Goal: Task Accomplishment & Management: Use online tool/utility

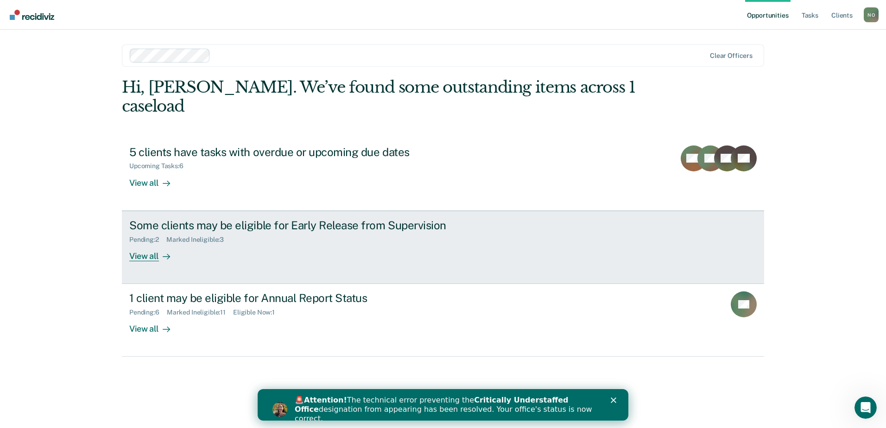
click at [150, 243] on div "View all" at bounding box center [155, 252] width 52 height 18
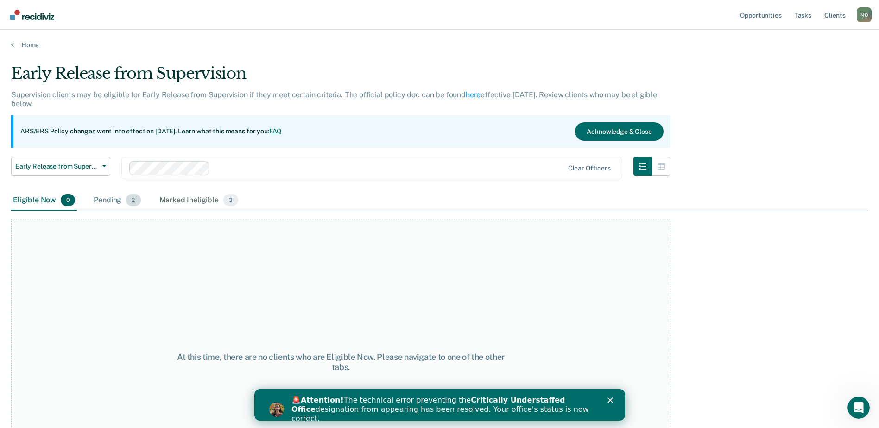
click at [112, 198] on div "Pending 2" at bounding box center [117, 200] width 50 height 20
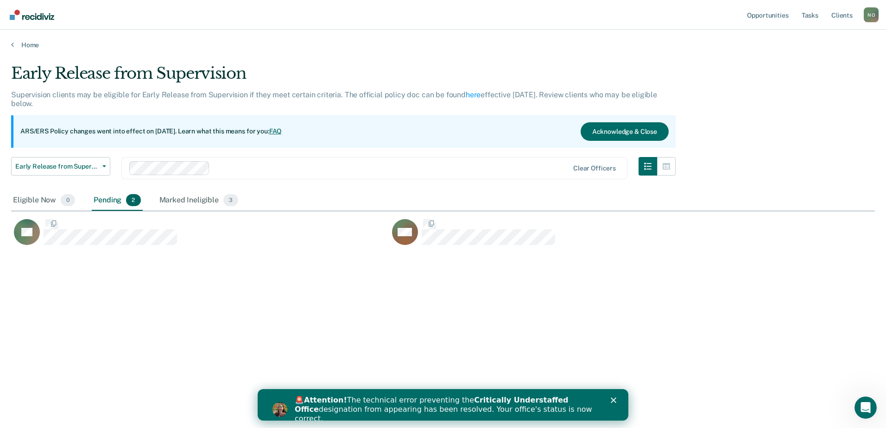
scroll to position [288, 857]
click at [172, 199] on div "Marked Ineligible 3" at bounding box center [199, 200] width 83 height 20
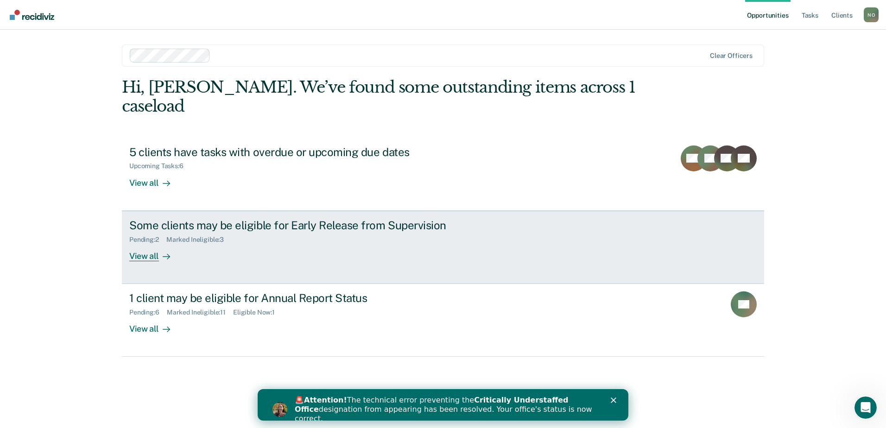
click at [146, 243] on div "View all" at bounding box center [155, 252] width 52 height 18
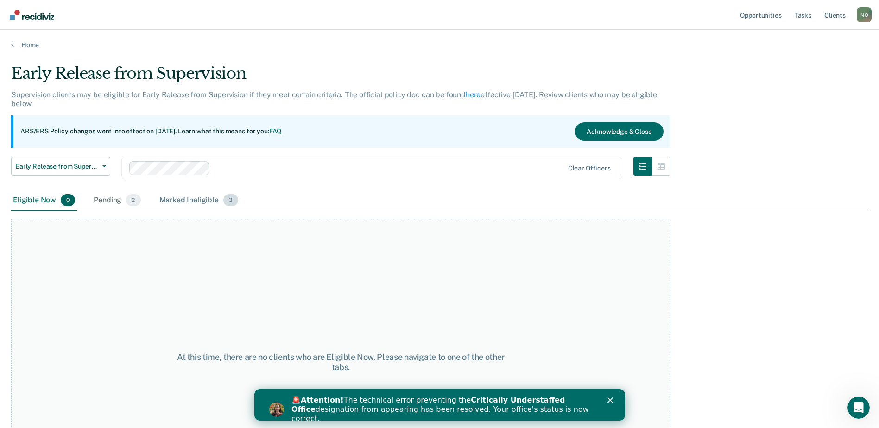
click at [187, 203] on div "Marked Ineligible 3" at bounding box center [199, 200] width 83 height 20
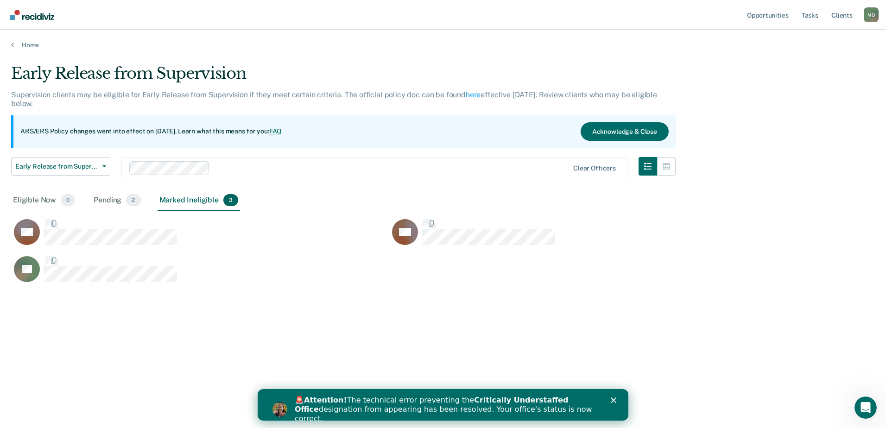
scroll to position [288, 857]
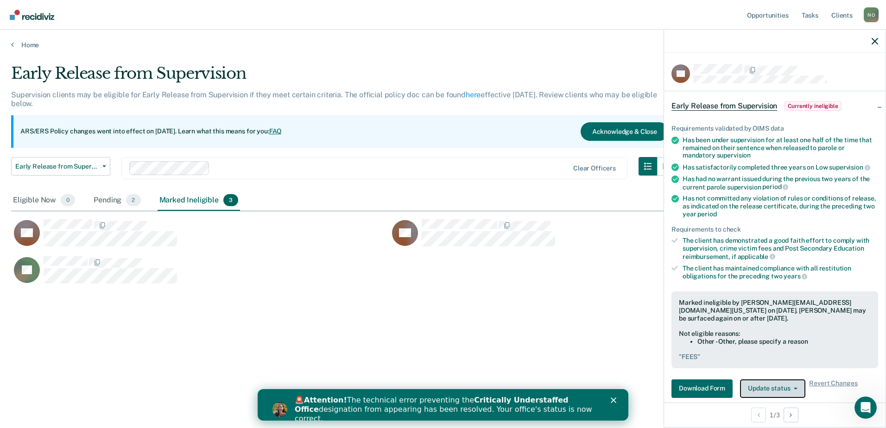
click at [772, 383] on button "Update status" at bounding box center [772, 388] width 65 height 19
